Goal: Subscribe to service/newsletter

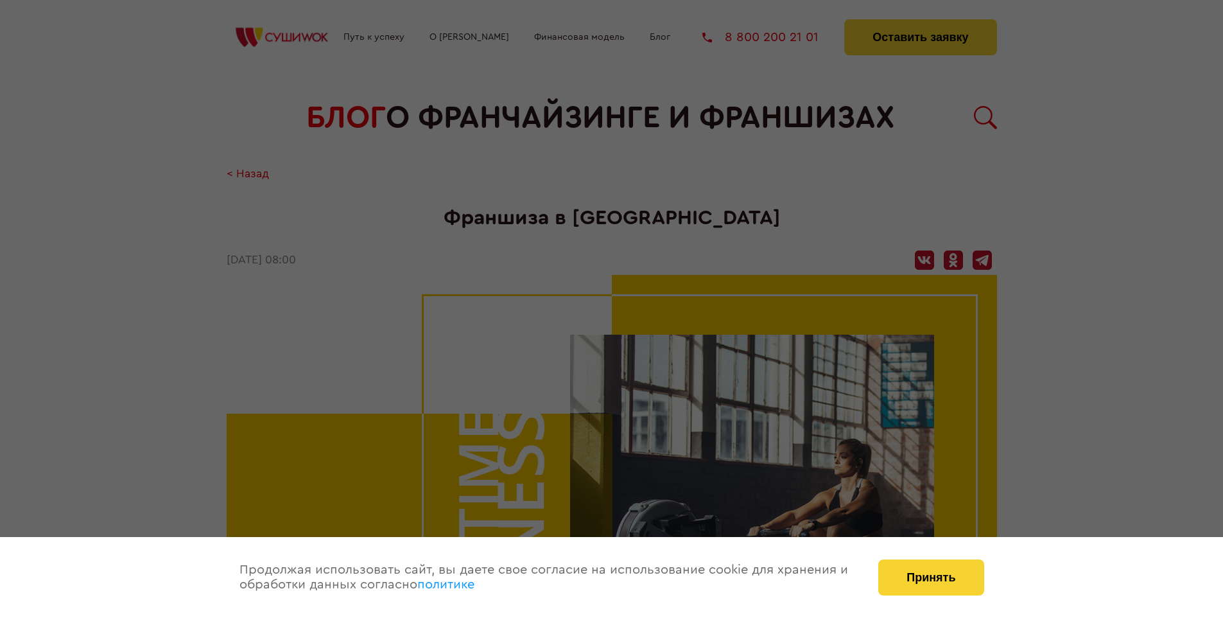
scroll to position [1493, 0]
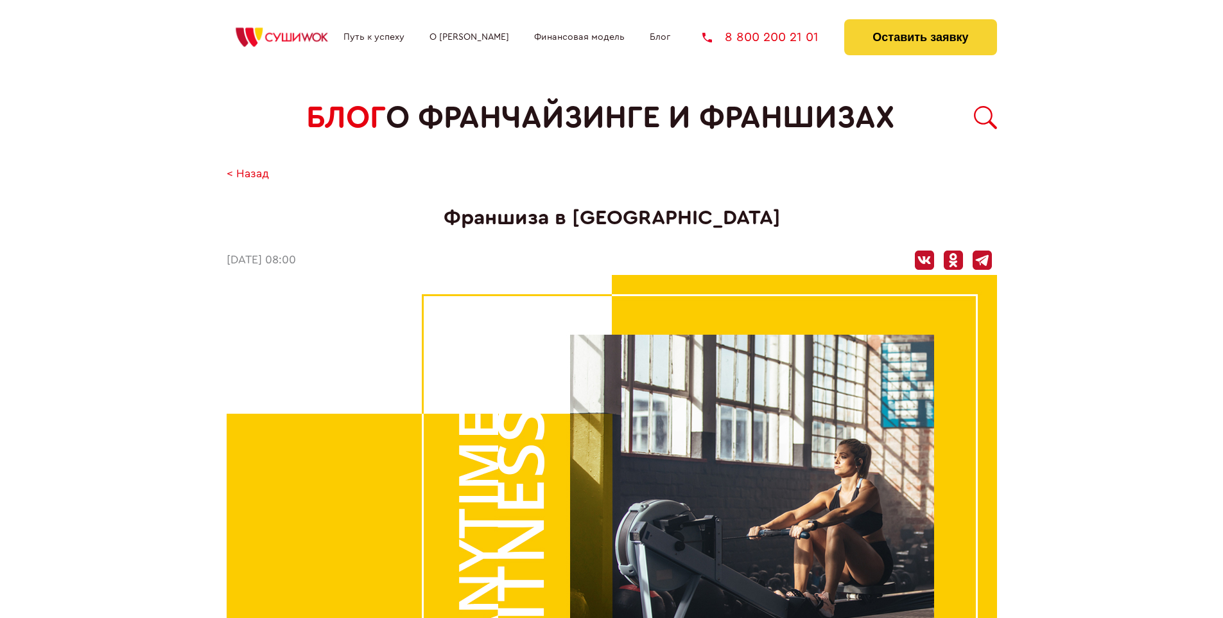
scroll to position [1493, 0]
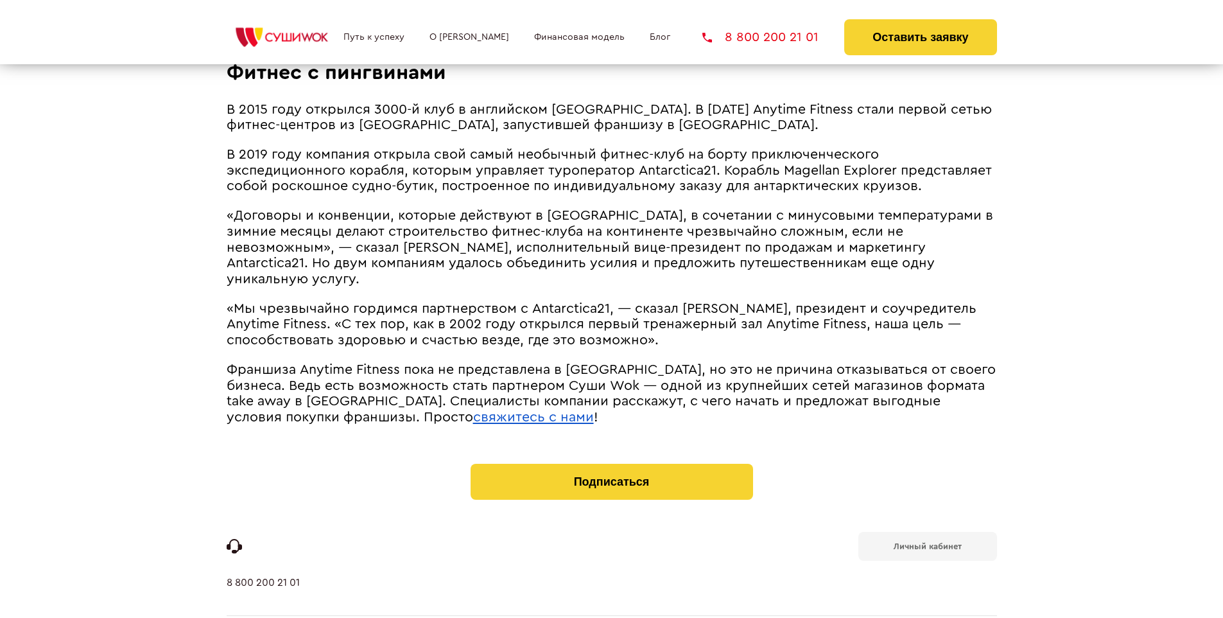
click at [927, 542] on b "Личный кабинет" at bounding box center [928, 546] width 68 height 8
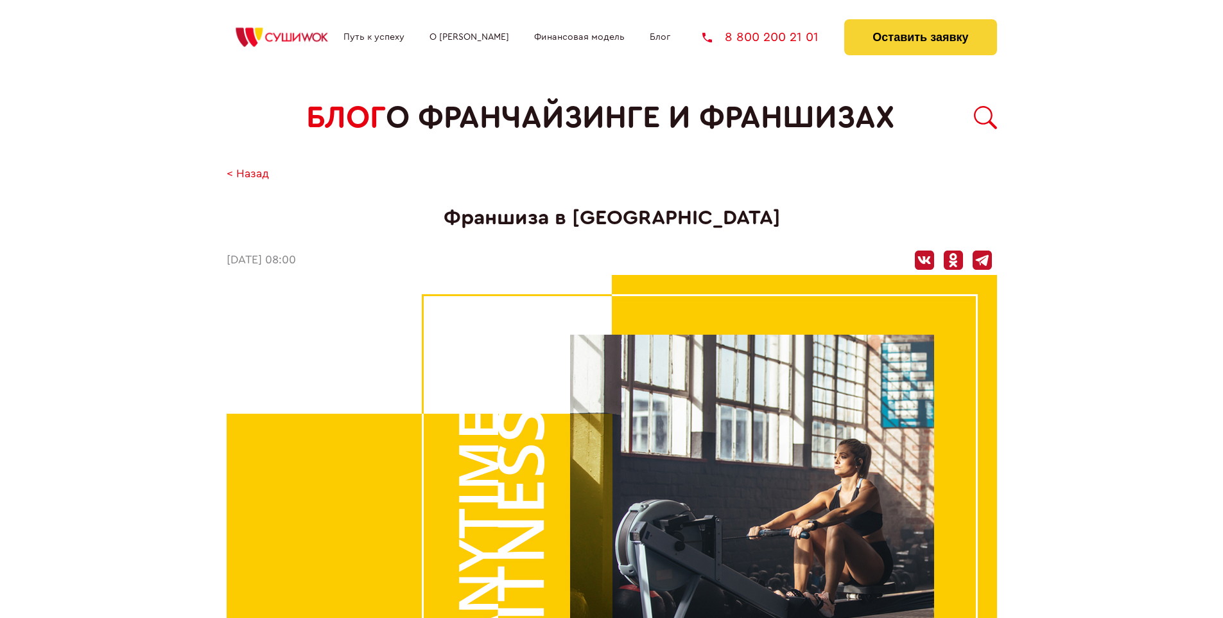
scroll to position [1493, 0]
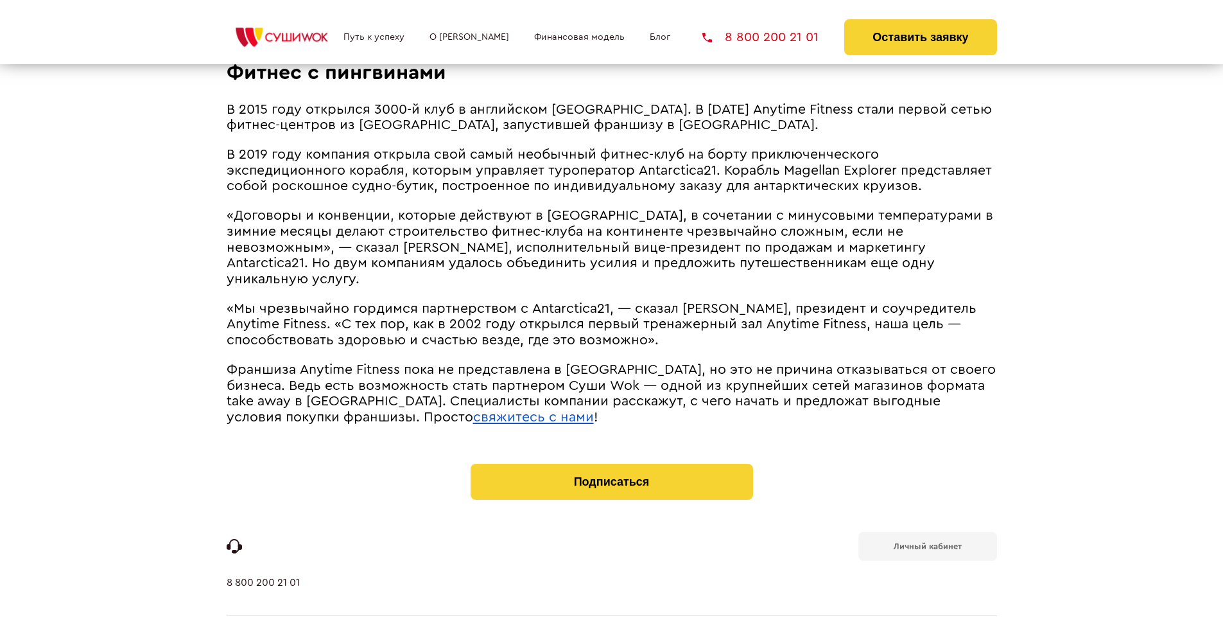
click at [473, 410] on u "свяжитесь с нами" at bounding box center [533, 416] width 121 height 13
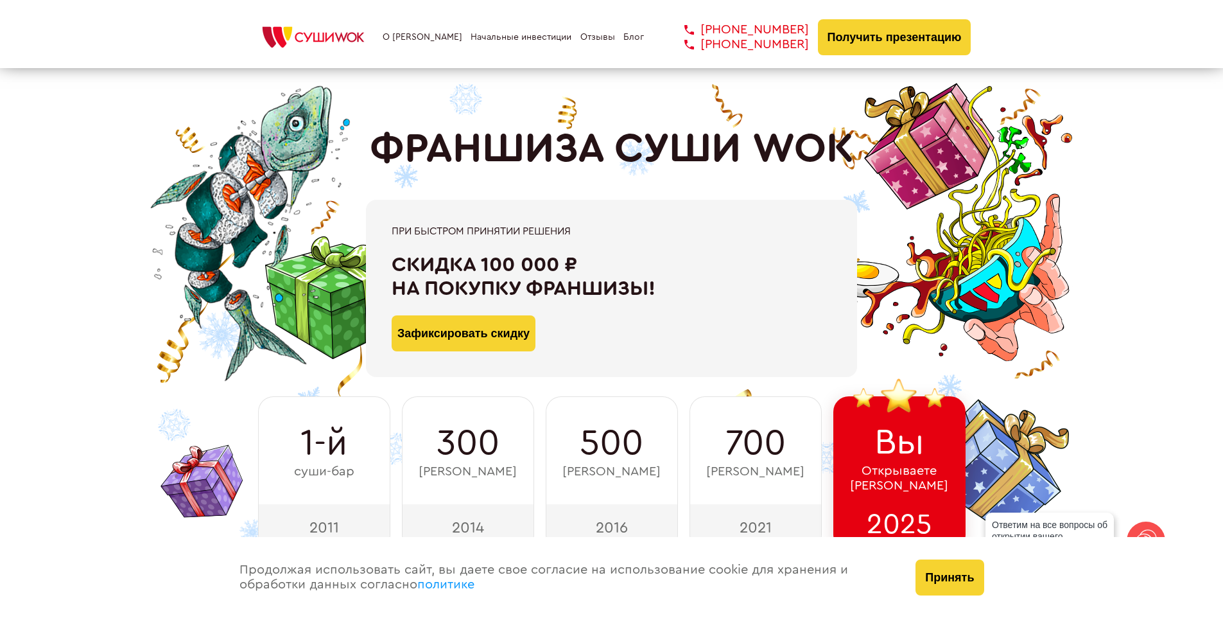
scroll to position [6293, 0]
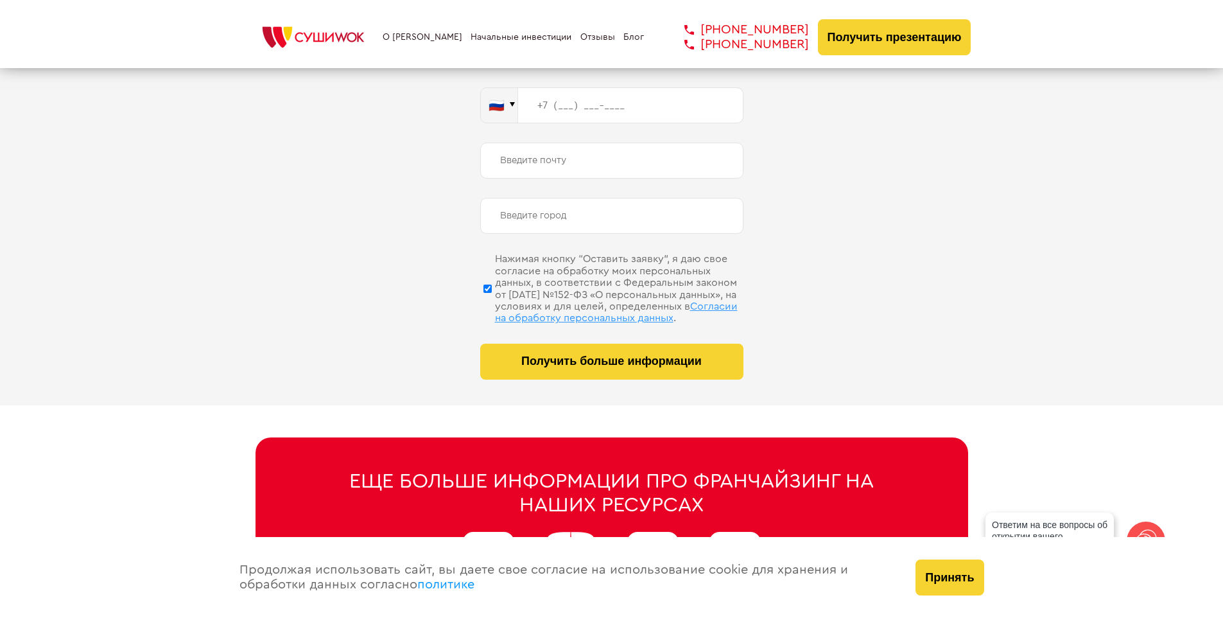
click at [595, 301] on span "Согласии на обработку персональных данных" at bounding box center [616, 312] width 243 height 22
click at [492, 301] on input "Нажимая кнопку “Оставить заявку”, я даю свое согласие на обработку моих персона…" at bounding box center [487, 288] width 8 height 64
checkbox input "false"
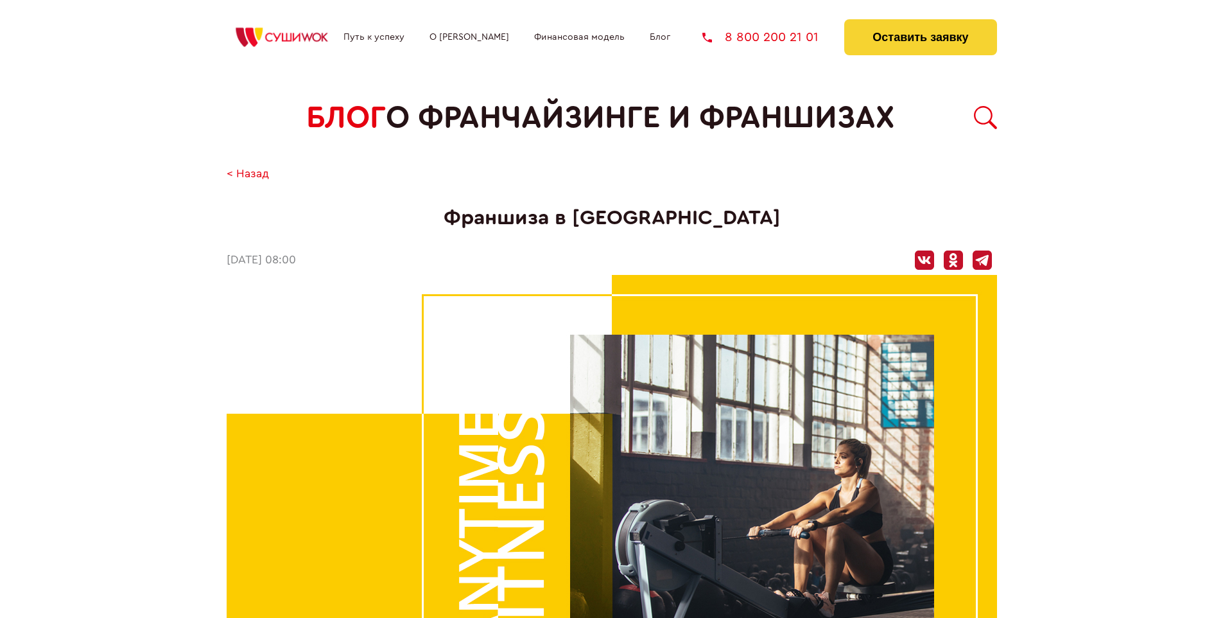
scroll to position [1493, 0]
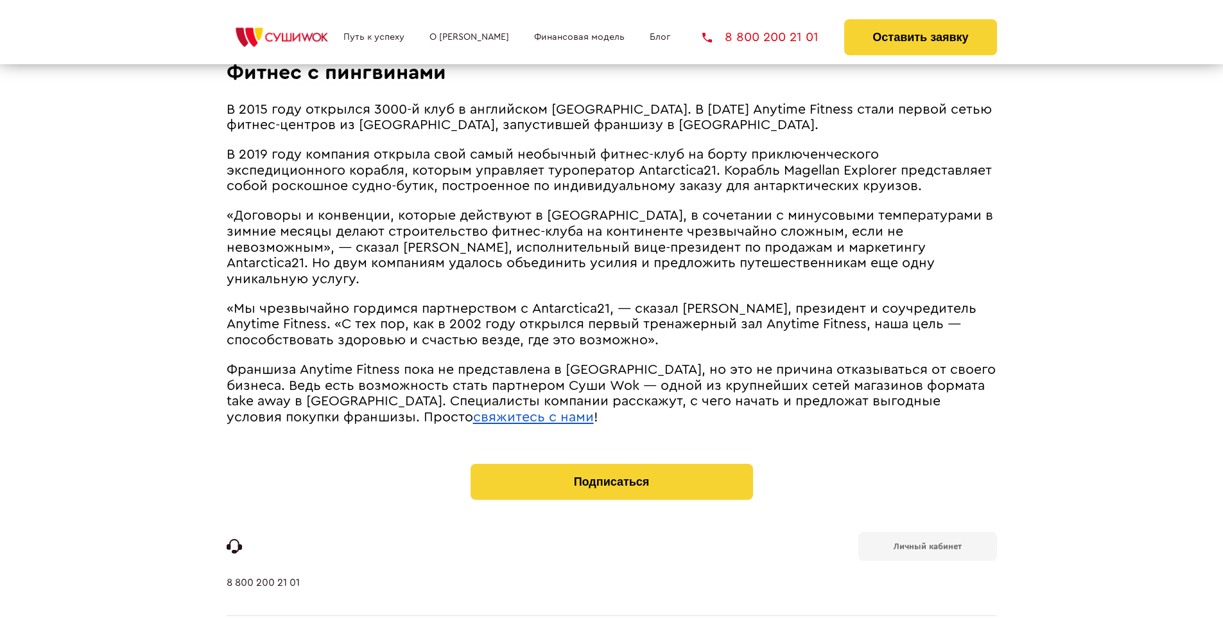
click at [473, 410] on u "свяжитесь с нами" at bounding box center [533, 416] width 121 height 13
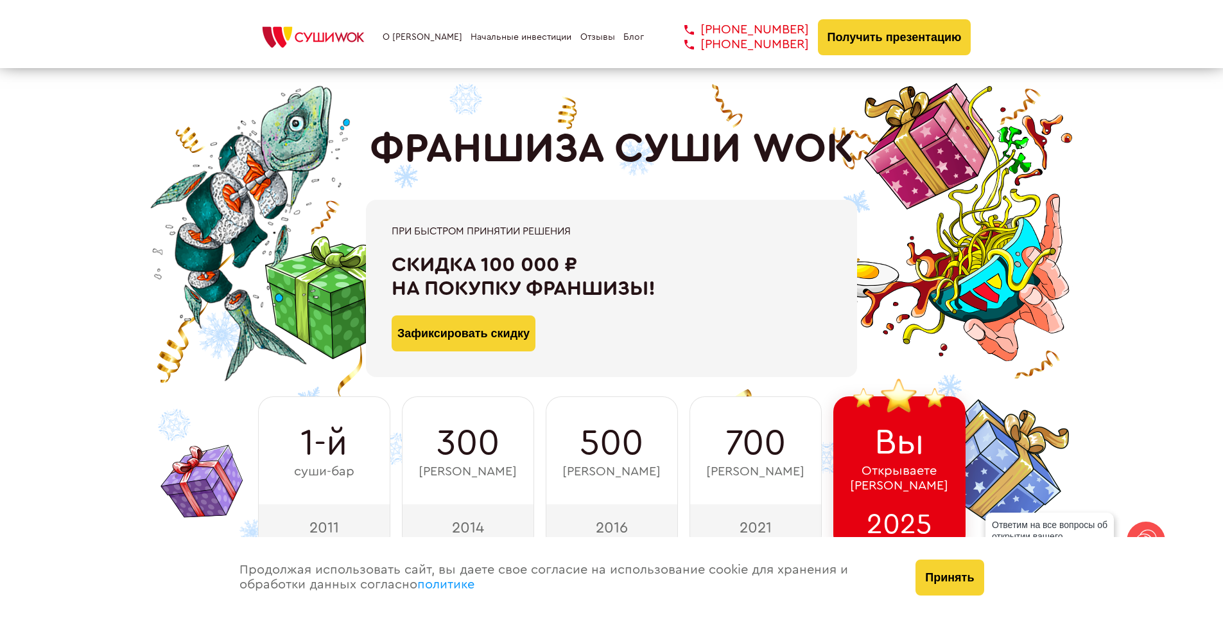
scroll to position [6477, 0]
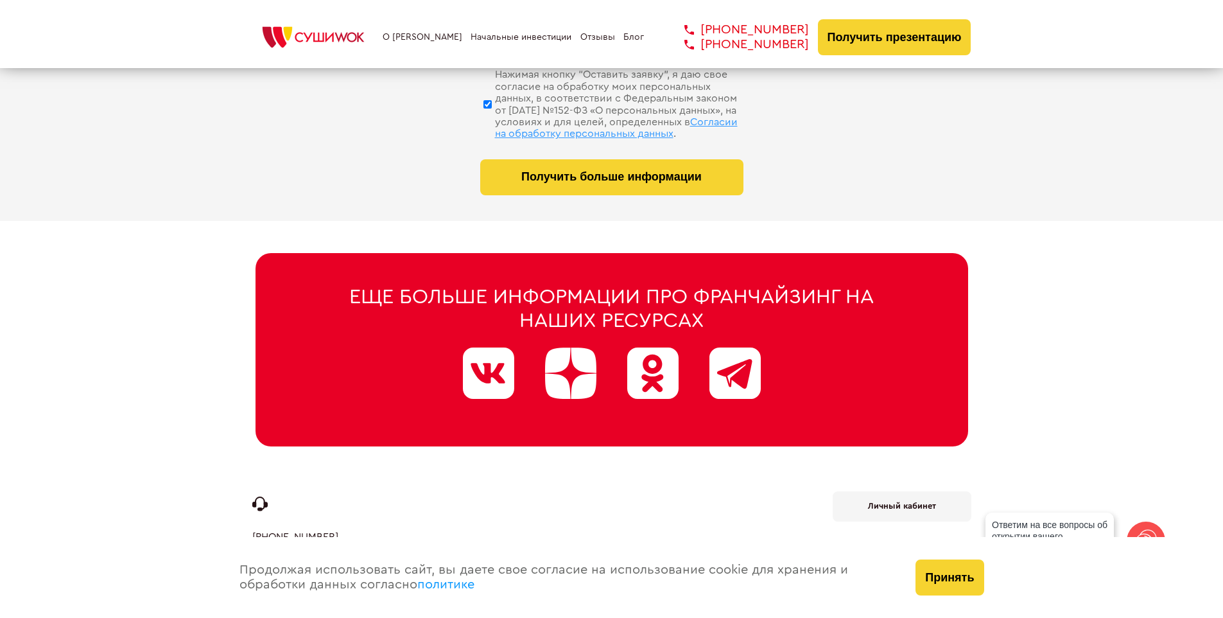
click at [920, 600] on div "Принять" at bounding box center [950, 577] width 94 height 81
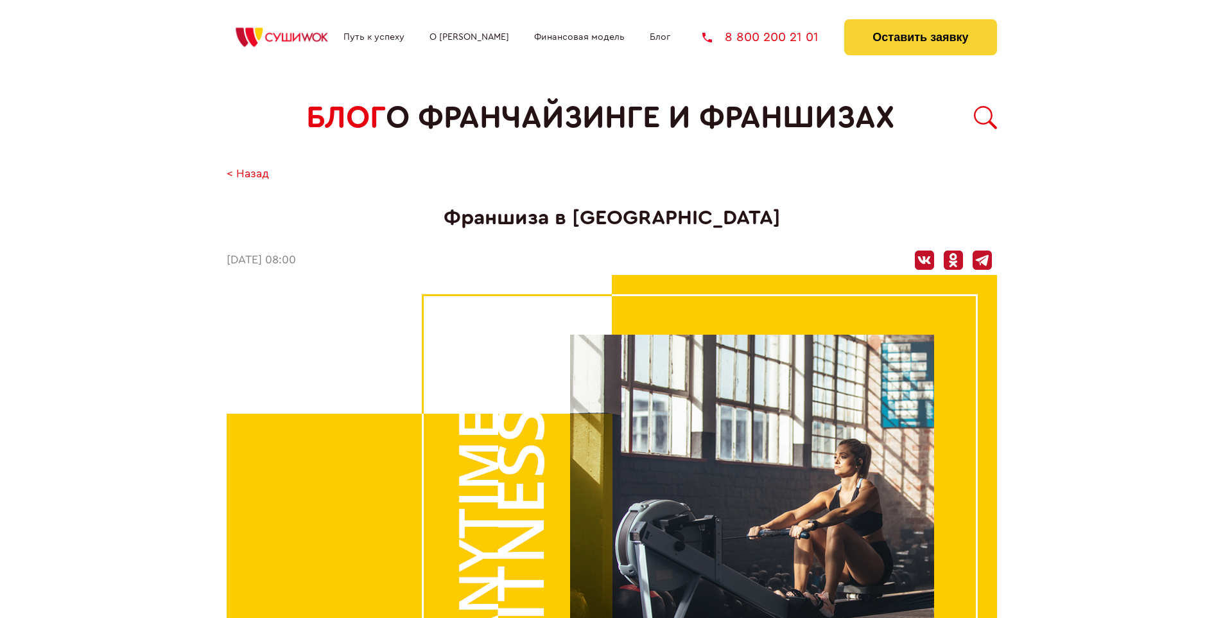
scroll to position [1493, 0]
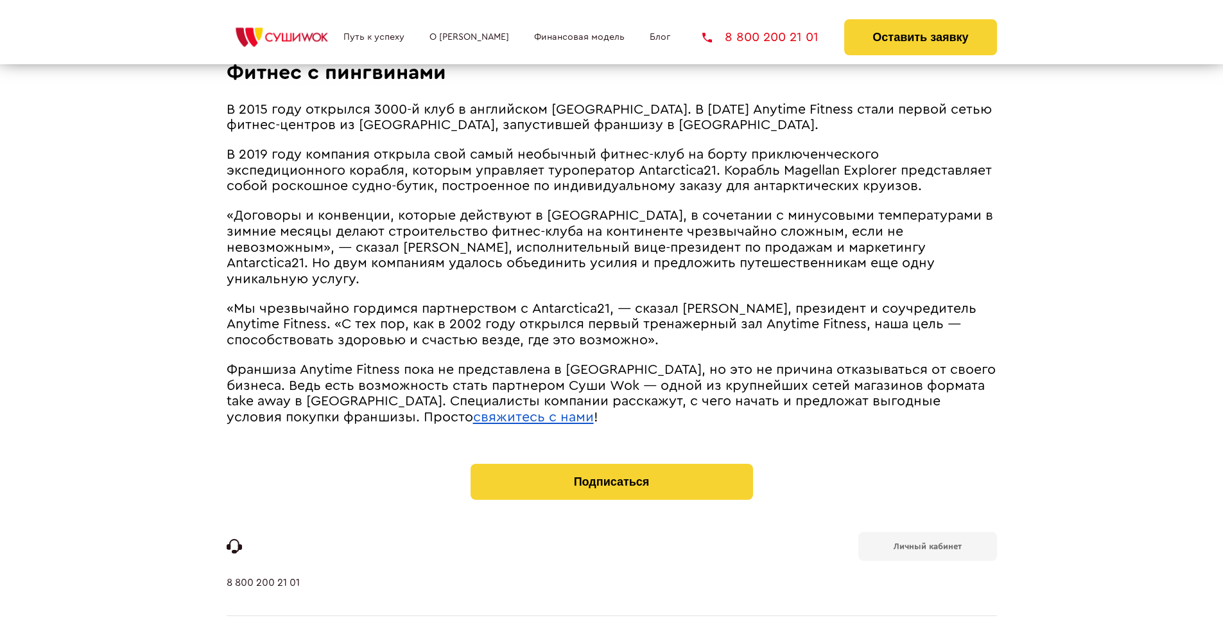
click at [473, 410] on u "свяжитесь с нами" at bounding box center [533, 416] width 121 height 13
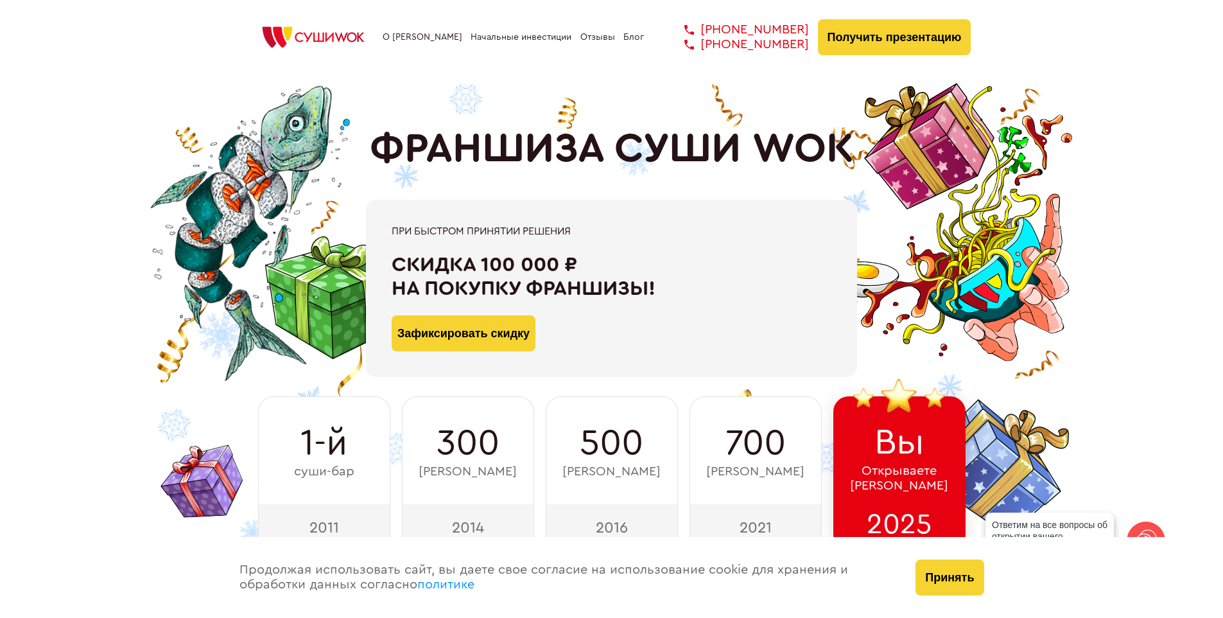
scroll to position [447, 0]
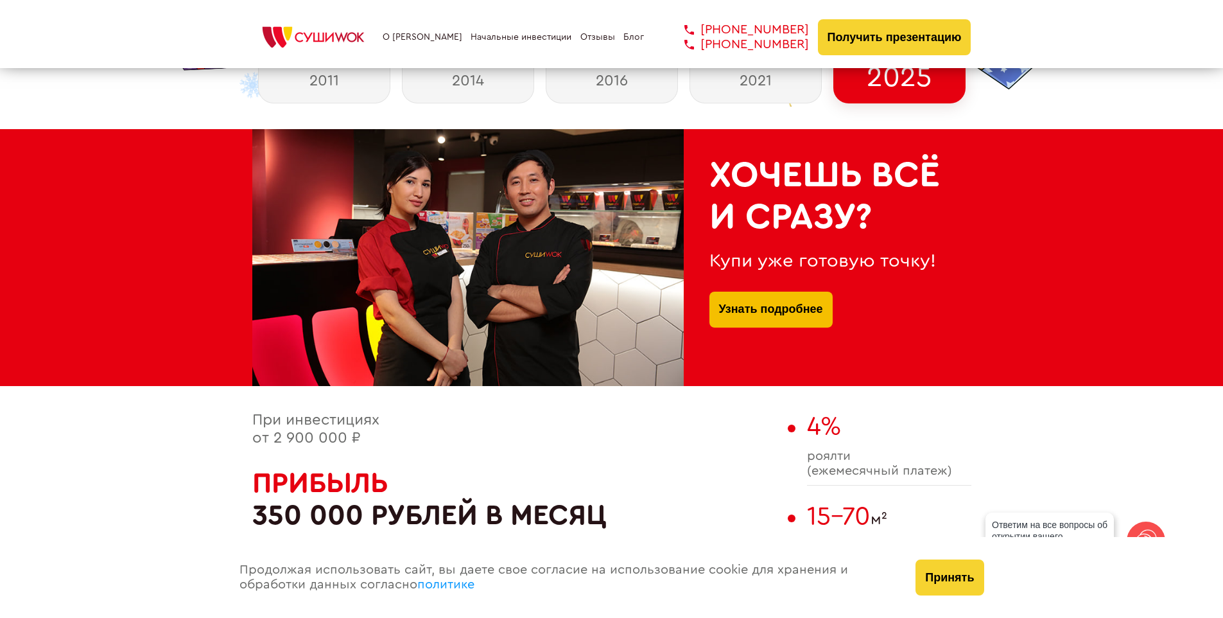
click at [770, 294] on link "Узнать подробнее" at bounding box center [771, 309] width 104 height 36
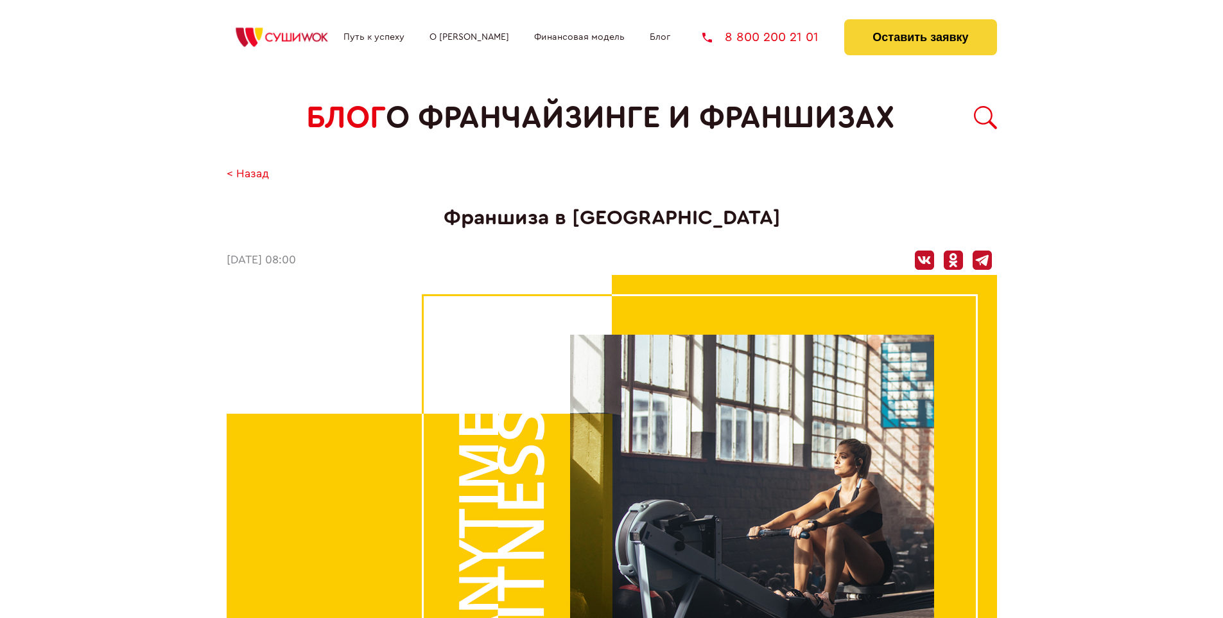
scroll to position [1493, 0]
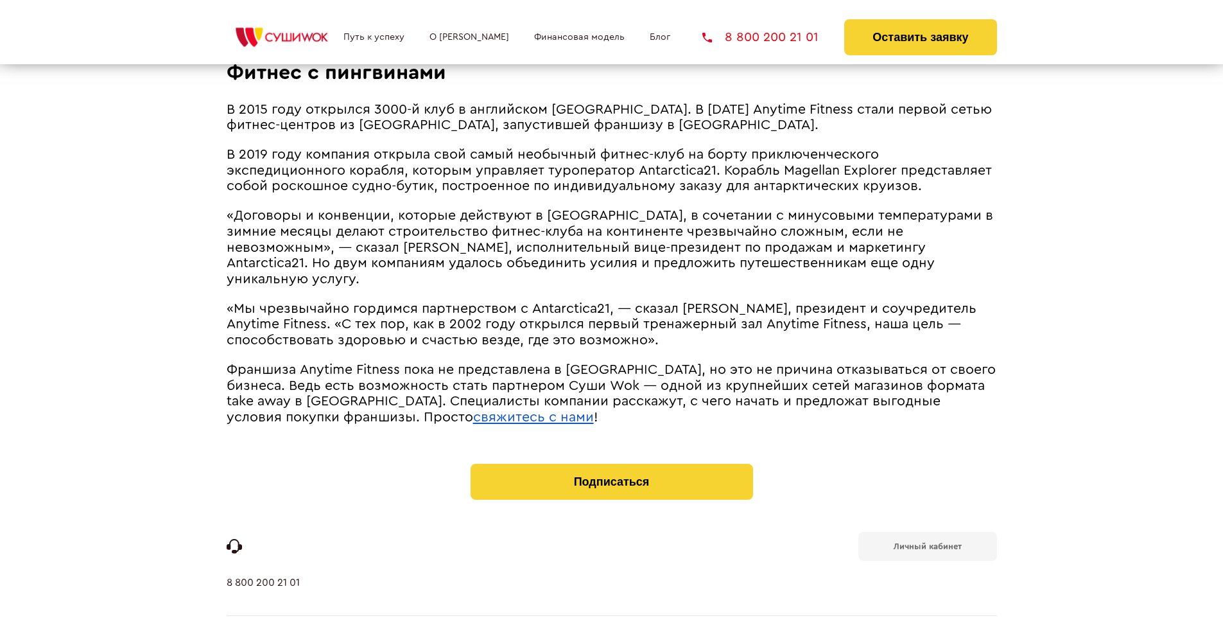
click at [473, 410] on u "свяжитесь с нами" at bounding box center [533, 416] width 121 height 13
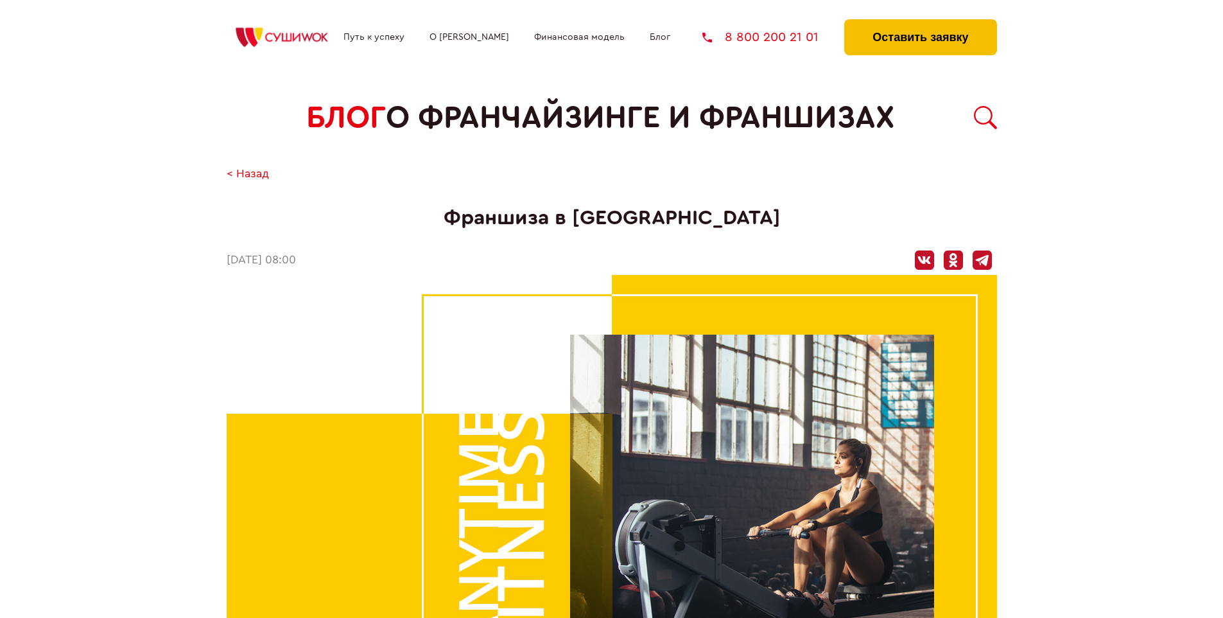
click at [920, 22] on button "Оставить заявку" at bounding box center [920, 37] width 152 height 36
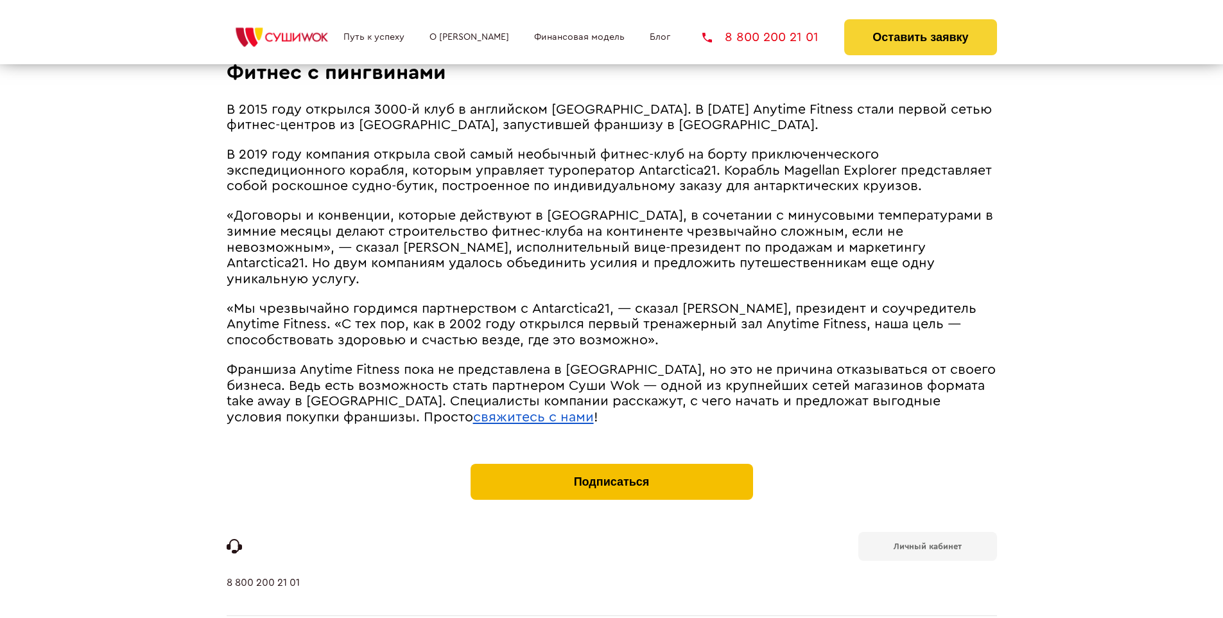
click at [611, 463] on button "Подписаться" at bounding box center [612, 481] width 282 height 36
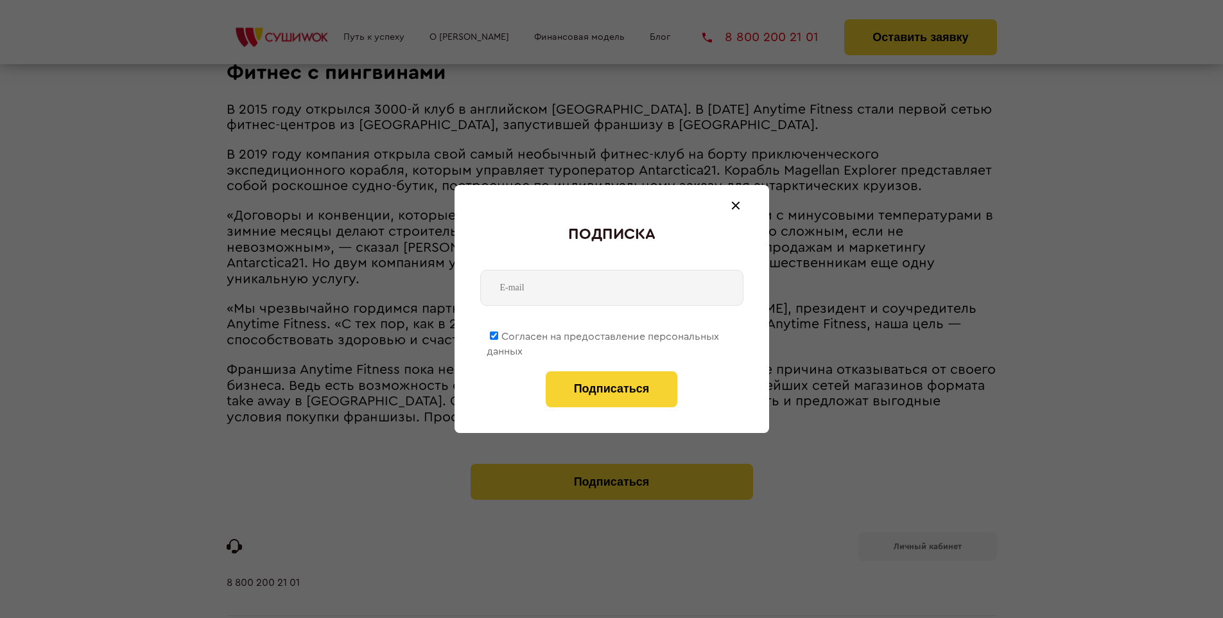
click at [603, 334] on span "Согласен на предоставление персональных данных" at bounding box center [603, 343] width 232 height 25
click at [498, 334] on input "Согласен на предоставление персональных данных" at bounding box center [494, 335] width 8 height 8
checkbox input "false"
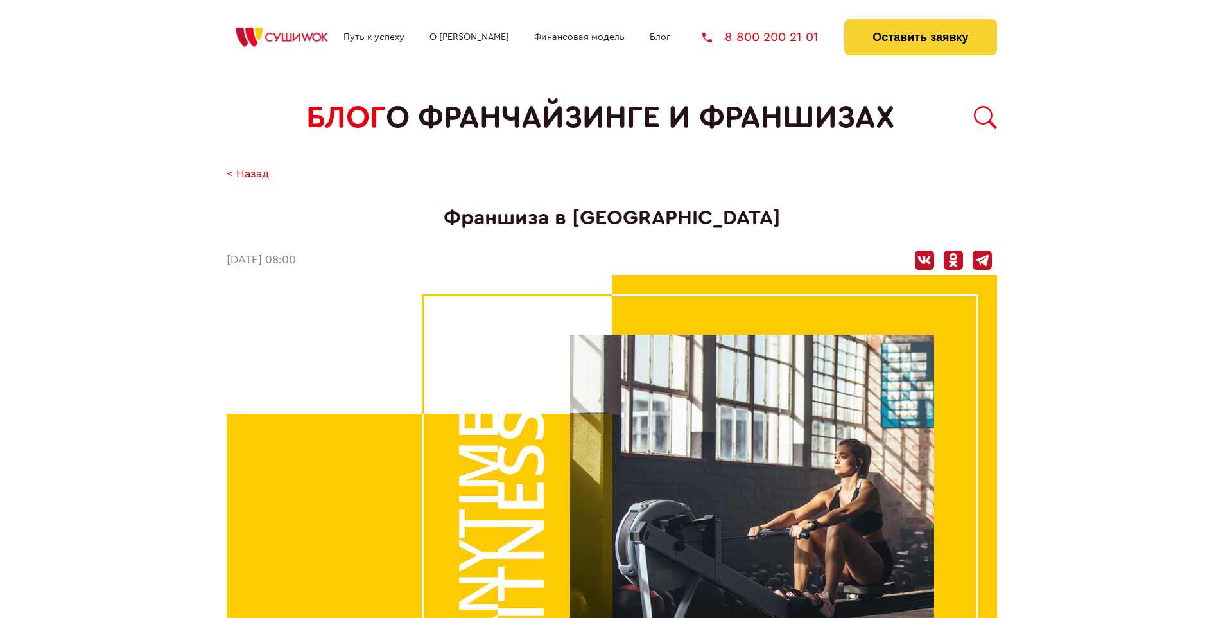
scroll to position [1493, 0]
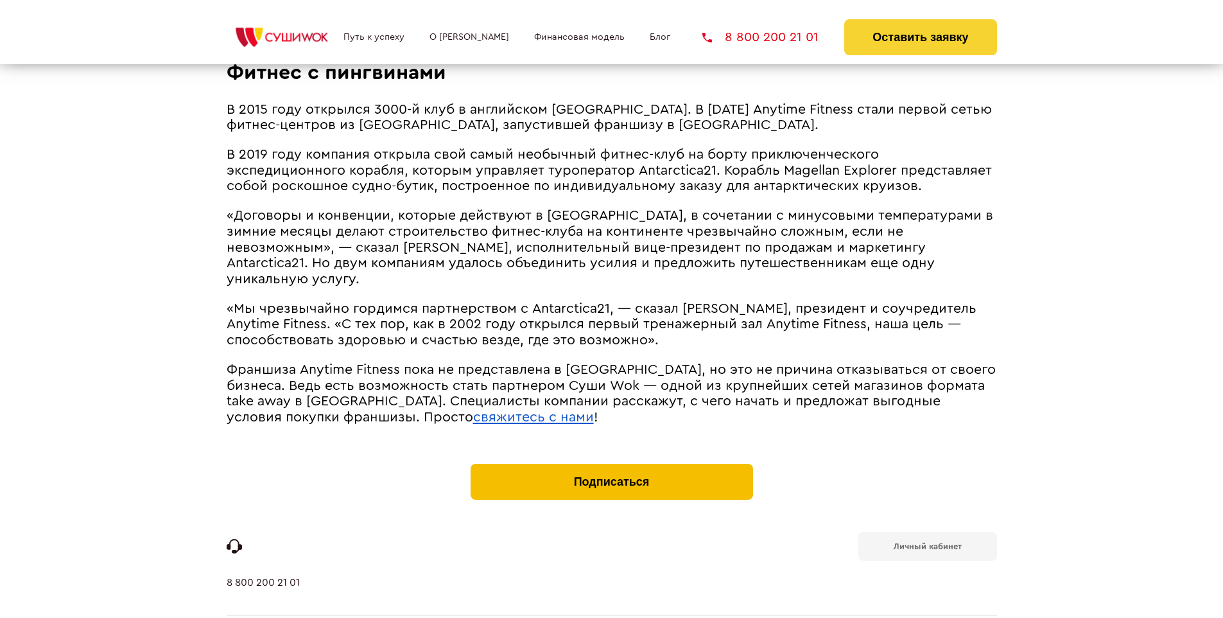
click at [611, 463] on button "Подписаться" at bounding box center [612, 481] width 282 height 36
